Goal: Task Accomplishment & Management: Use online tool/utility

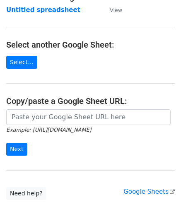
scroll to position [83, 0]
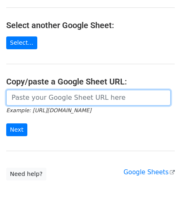
drag, startPoint x: 49, startPoint y: 97, endPoint x: 60, endPoint y: 92, distance: 11.9
click at [49, 97] on input "url" at bounding box center [88, 98] width 165 height 16
paste input "[URL][DOMAIN_NAME]"
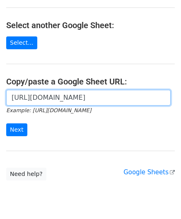
scroll to position [0, 179]
type input "[URL][DOMAIN_NAME]"
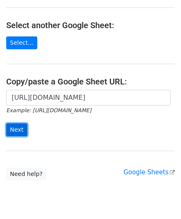
click at [19, 132] on input "Next" at bounding box center [16, 130] width 21 height 13
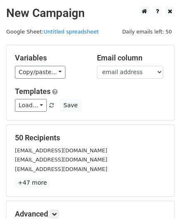
scroll to position [101, 0]
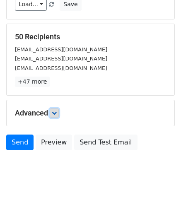
click at [55, 113] on icon at bounding box center [54, 113] width 5 height 5
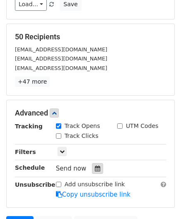
click at [92, 164] on div at bounding box center [97, 168] width 11 height 11
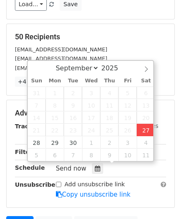
type input "2025-09-27 14:39"
type input "02"
type input "39"
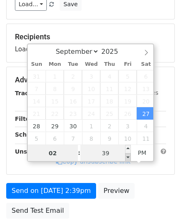
paste input "5"
type input "5"
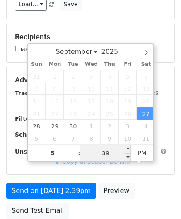
type input "2025-09-27 17:39"
type input "05"
click at [117, 152] on input "39" at bounding box center [105, 153] width 51 height 17
type input "00"
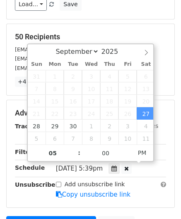
type input "2025-09-27 17:00"
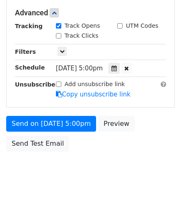
scroll to position [189, 0]
